Goal: Information Seeking & Learning: Learn about a topic

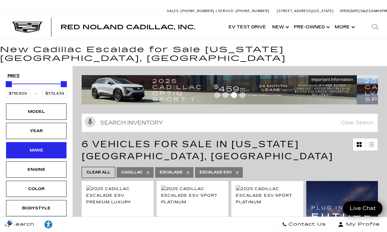
click at [40, 147] on div "Make" at bounding box center [36, 150] width 30 height 7
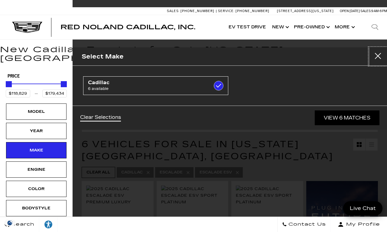
click at [224, 31] on div "Accessible Menu EV Test Drive Show New Cadillac Crossovers/SUVs XT4 XT5 XT6 Esc…" at bounding box center [290, 27] width 137 height 24
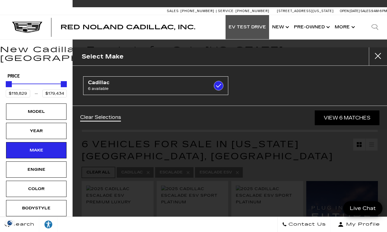
click at [242, 27] on link "EV Test Drive" at bounding box center [247, 27] width 44 height 24
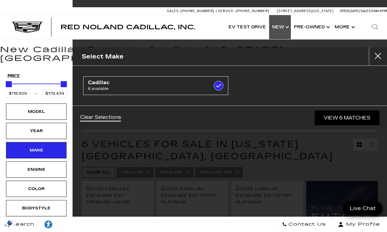
click at [281, 29] on link "Show New" at bounding box center [280, 27] width 22 height 24
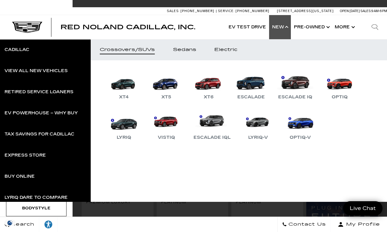
click at [376, 54] on button "Close" at bounding box center [378, 56] width 18 height 18
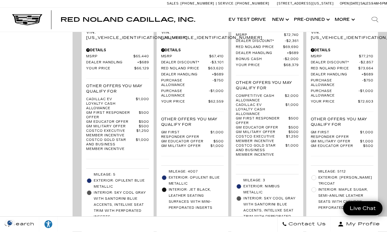
scroll to position [754, 0]
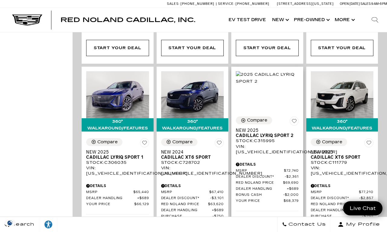
click at [272, 133] on span "Cadillac LYRIQ Sport 2" at bounding box center [265, 135] width 58 height 5
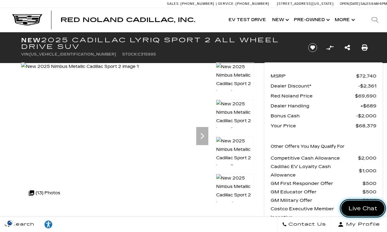
click at [350, 207] on span "Live Chat" at bounding box center [362, 209] width 35 height 8
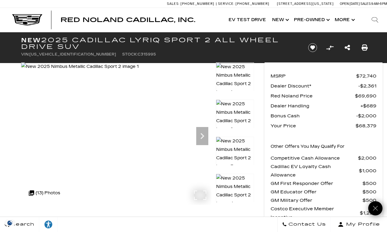
click at [66, 71] on img at bounding box center [80, 67] width 118 height 8
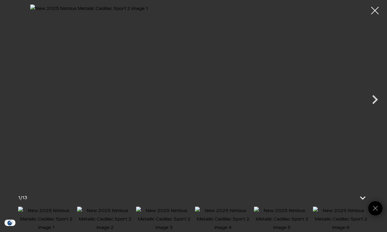
click at [31, 145] on img at bounding box center [193, 94] width 326 height 179
